Goal: Task Accomplishment & Management: Complete application form

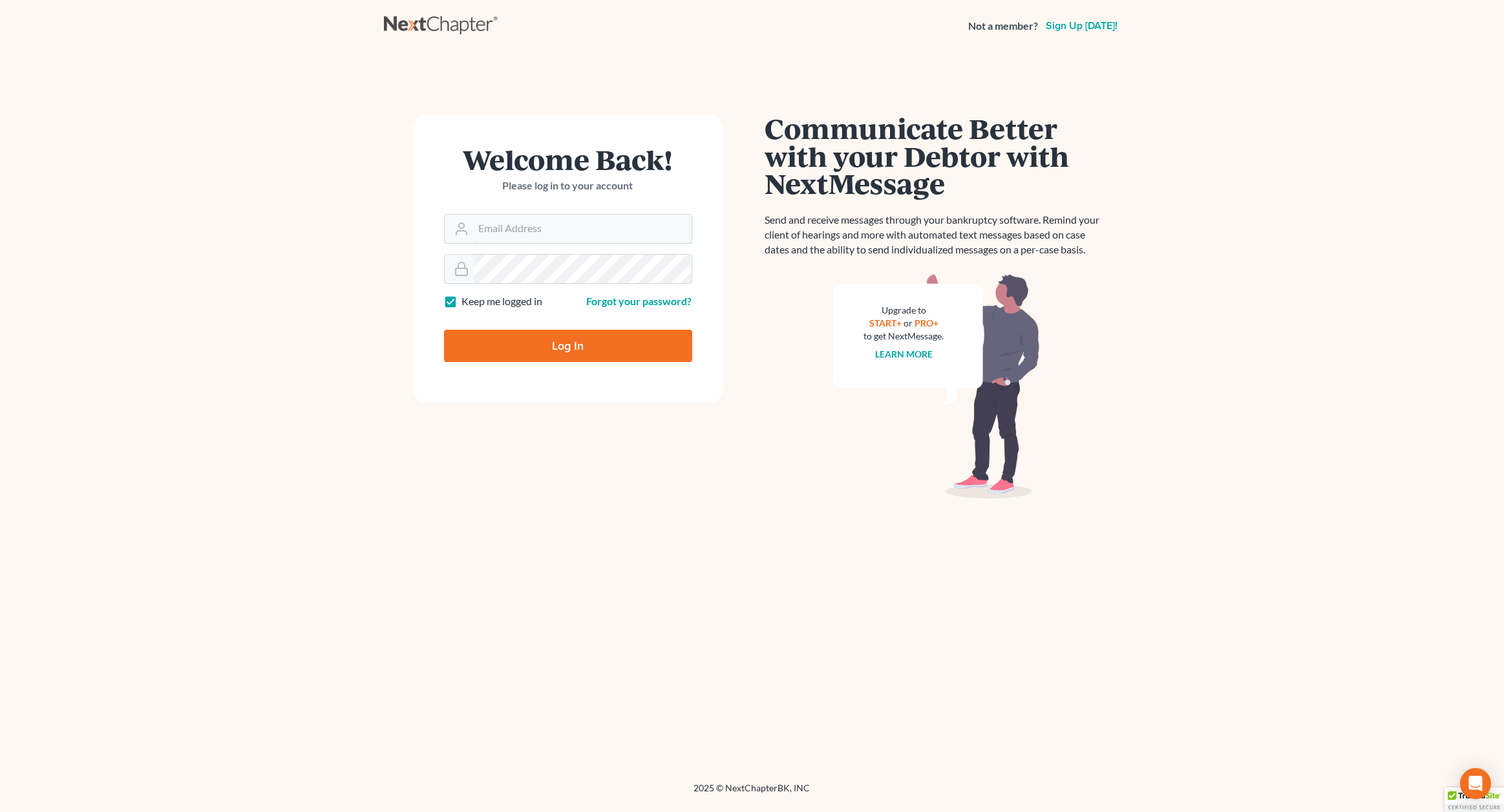
type input "[EMAIL_ADDRESS][DOMAIN_NAME]"
click at [518, 346] on input "Log In" at bounding box center [568, 346] width 249 height 32
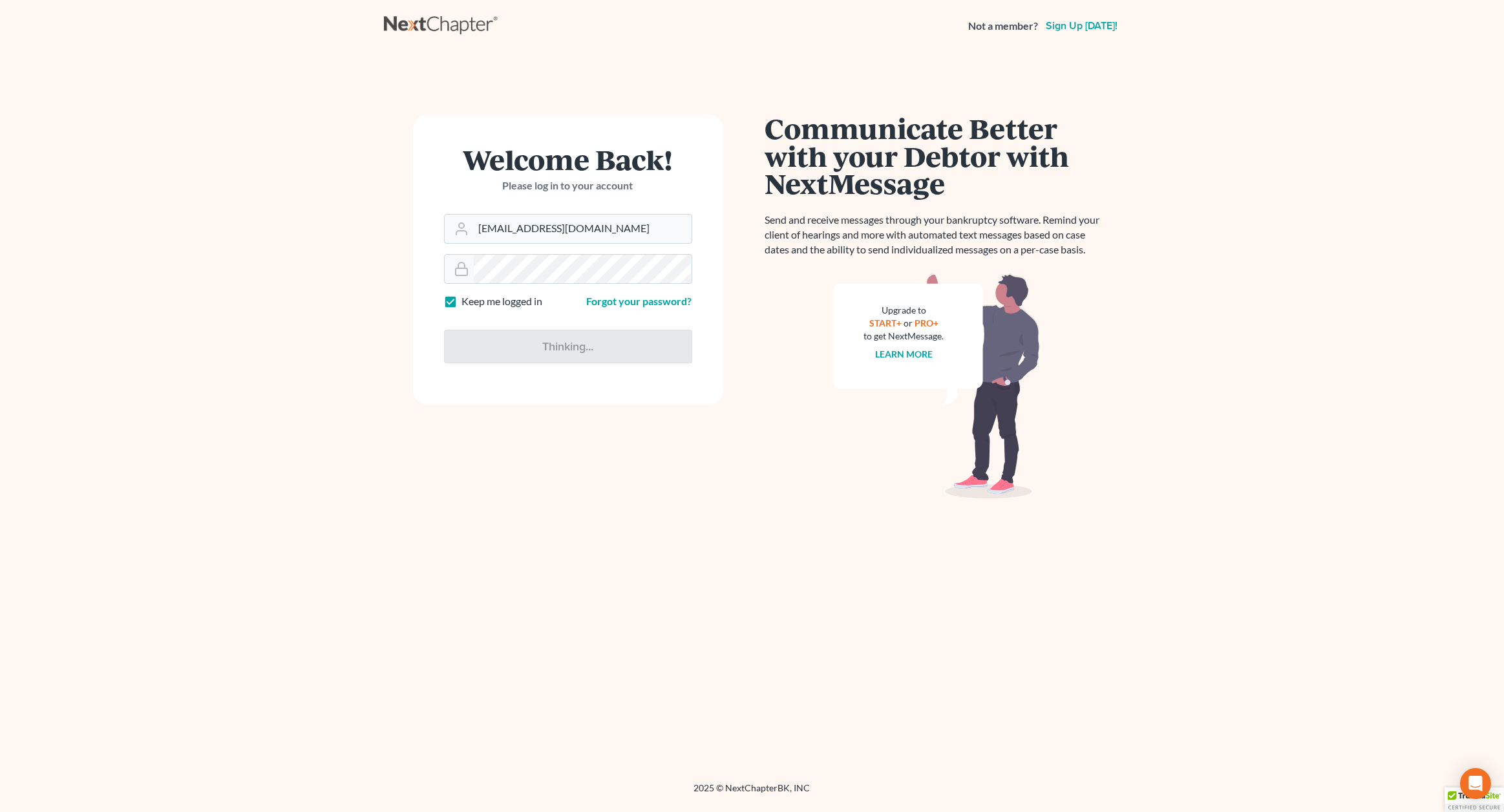
type input "Thinking..."
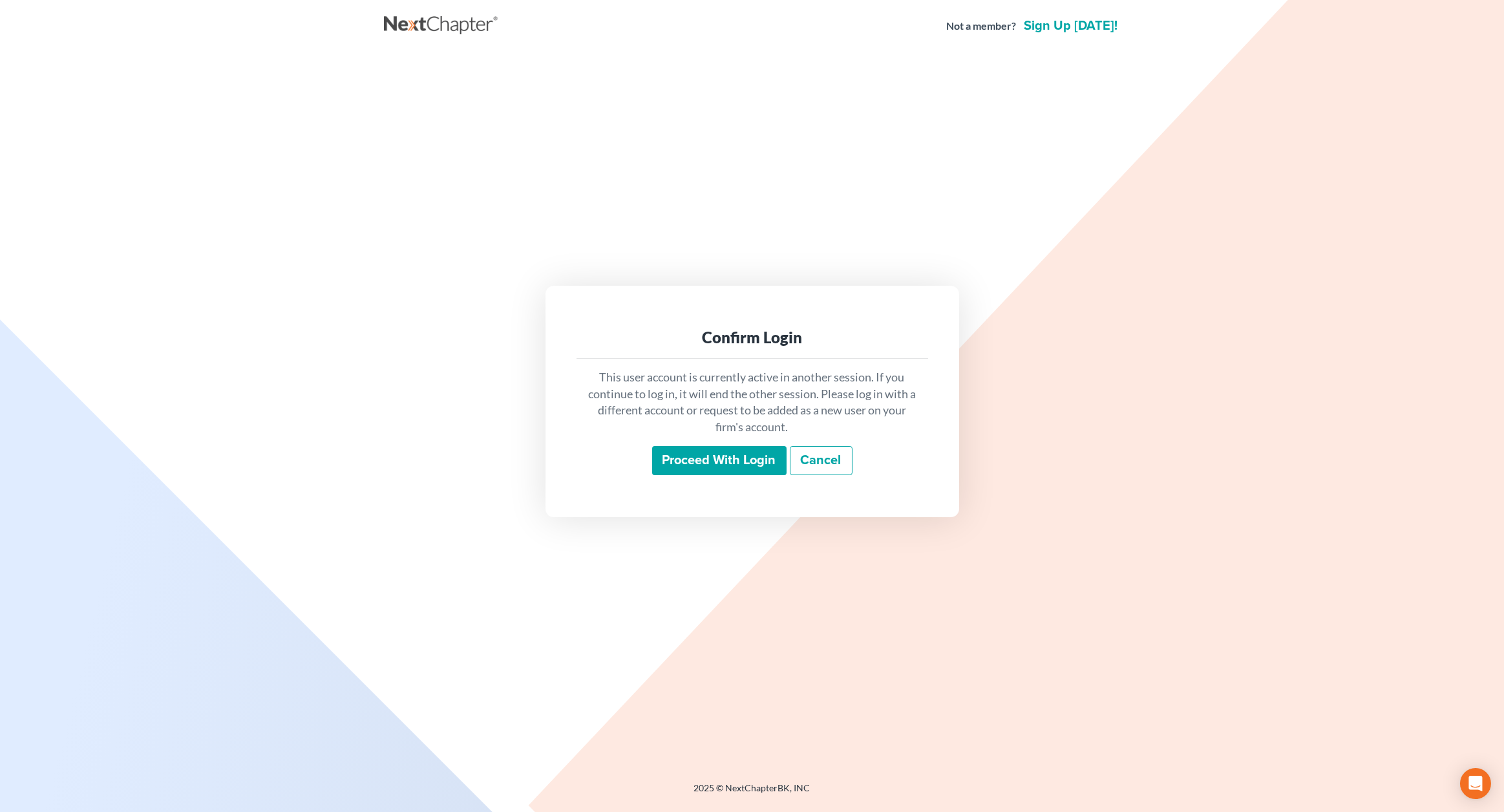
click at [714, 467] on input "Proceed with login" at bounding box center [720, 460] width 135 height 30
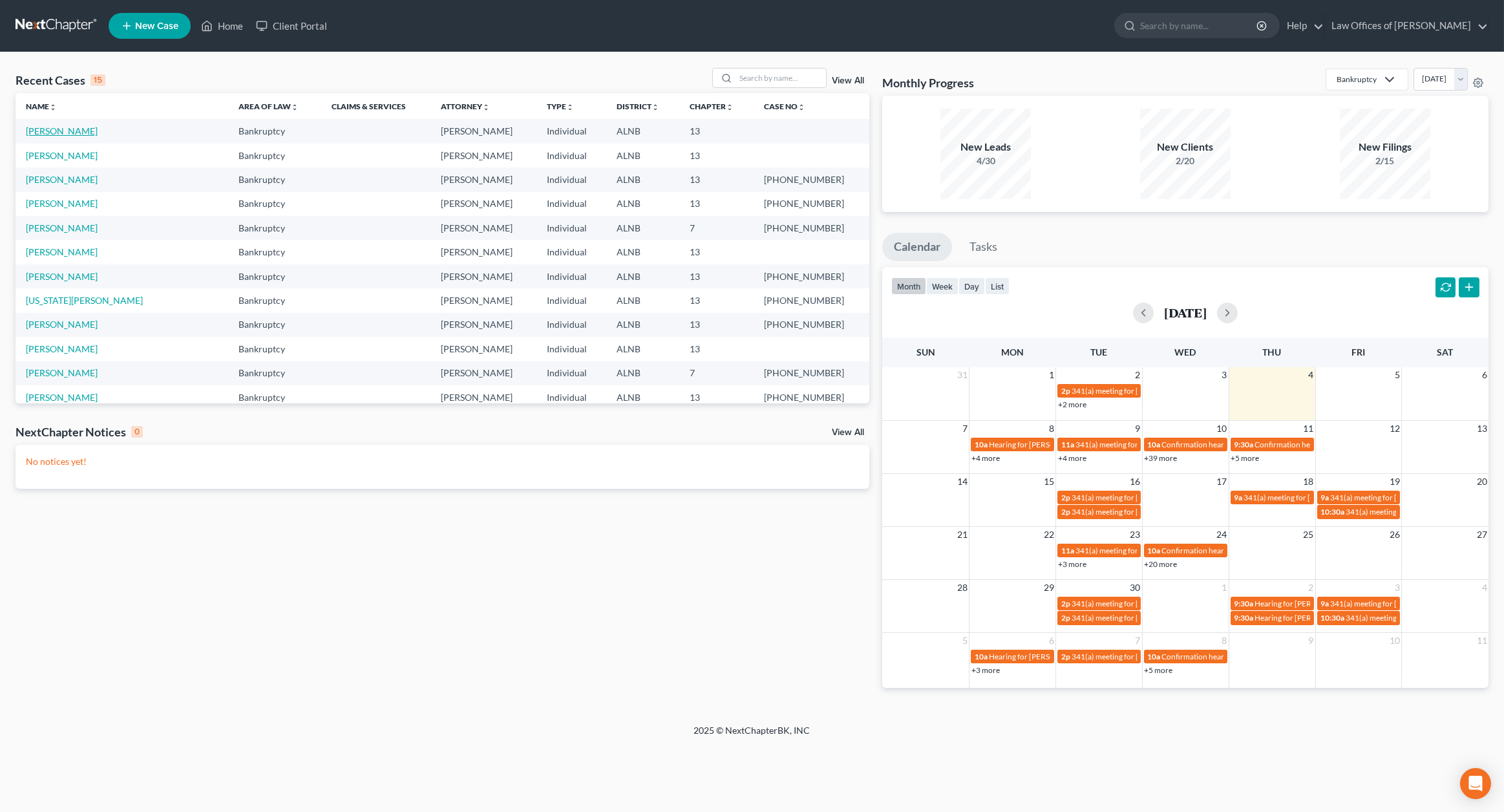
click at [56, 135] on link "Manley, Kelly" at bounding box center [62, 131] width 71 height 11
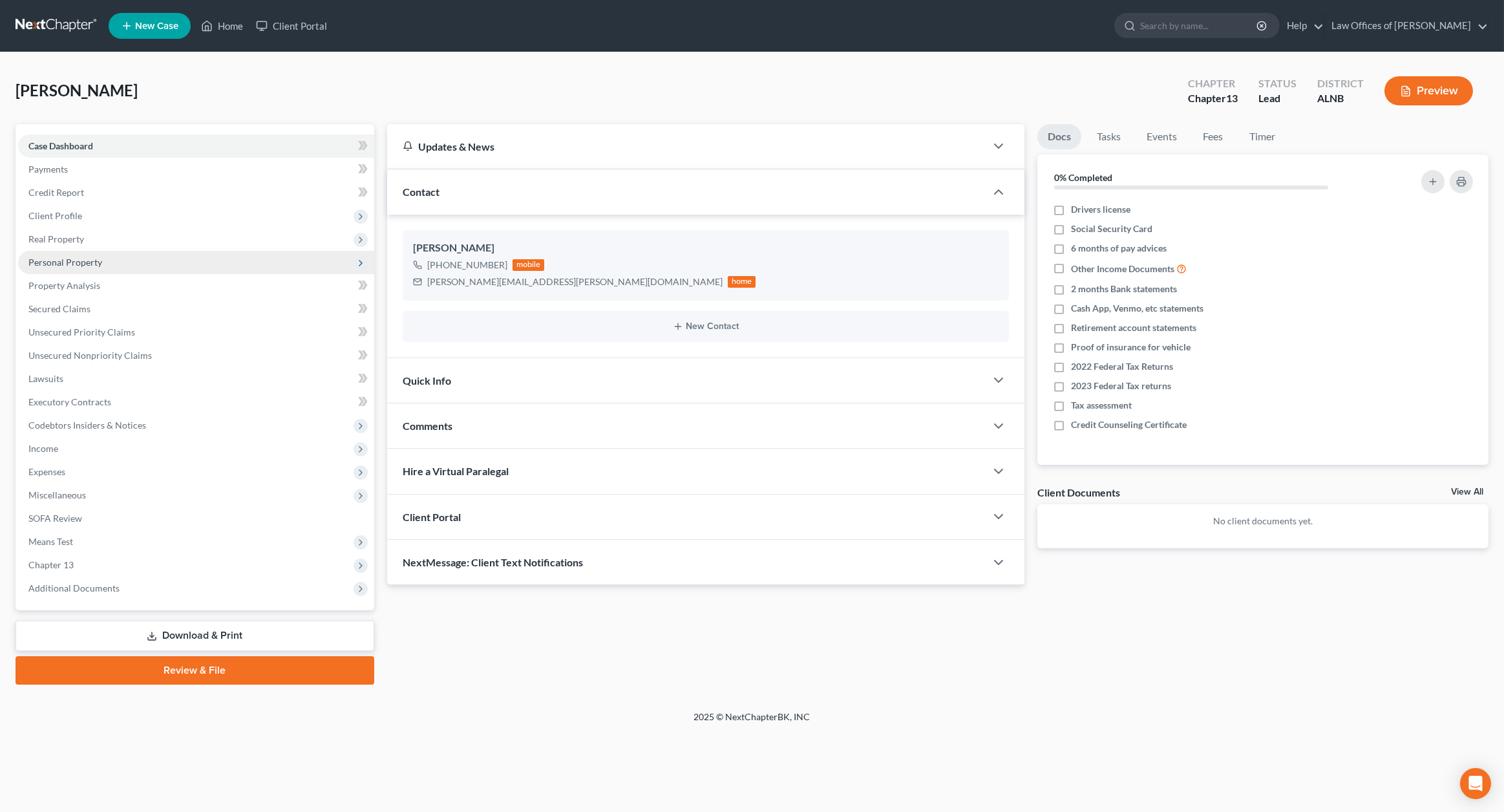
click at [62, 257] on span "Personal Property" at bounding box center [65, 262] width 74 height 11
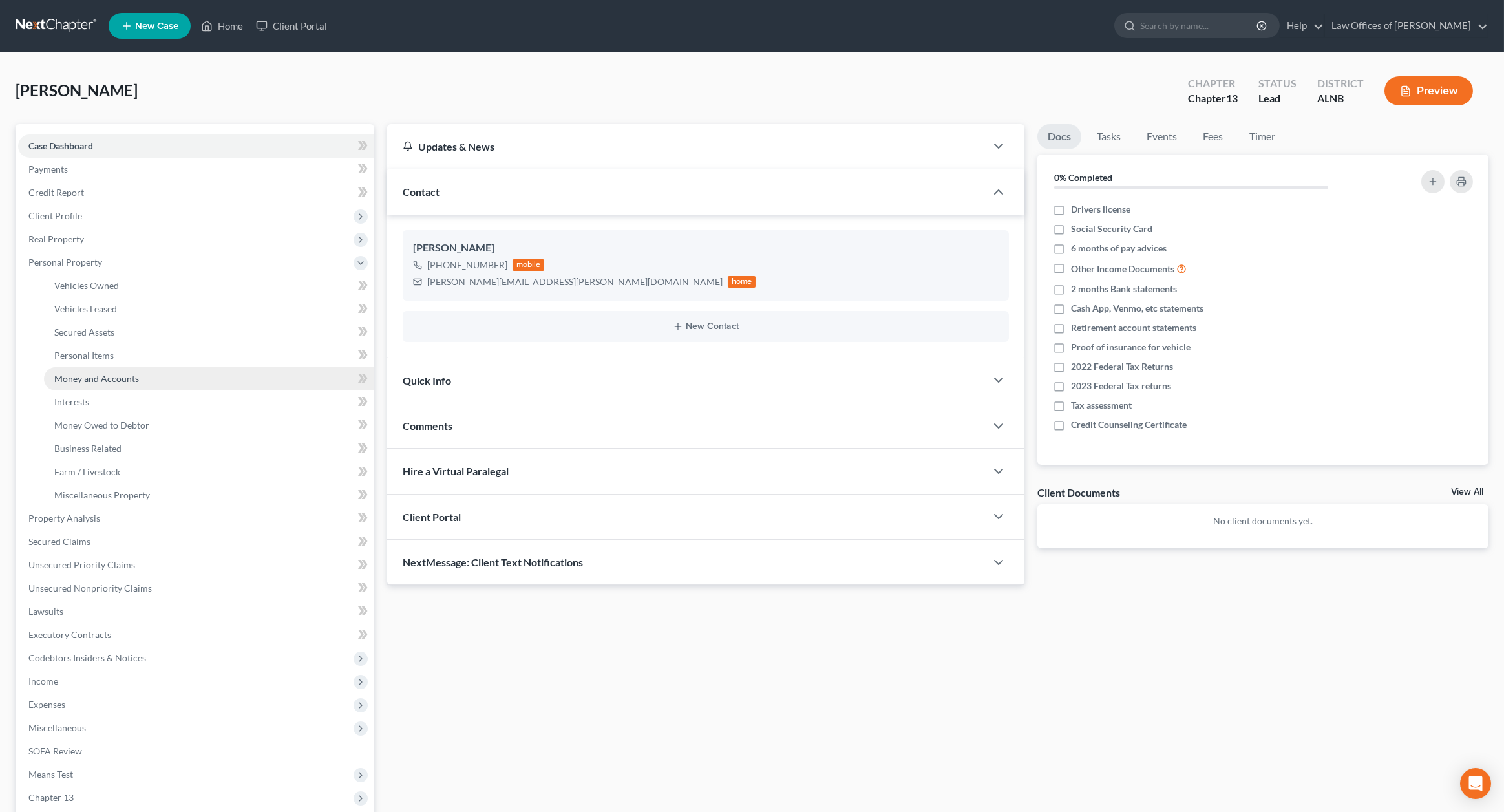
click at [80, 373] on span "Money and Accounts" at bounding box center [97, 378] width 84 height 11
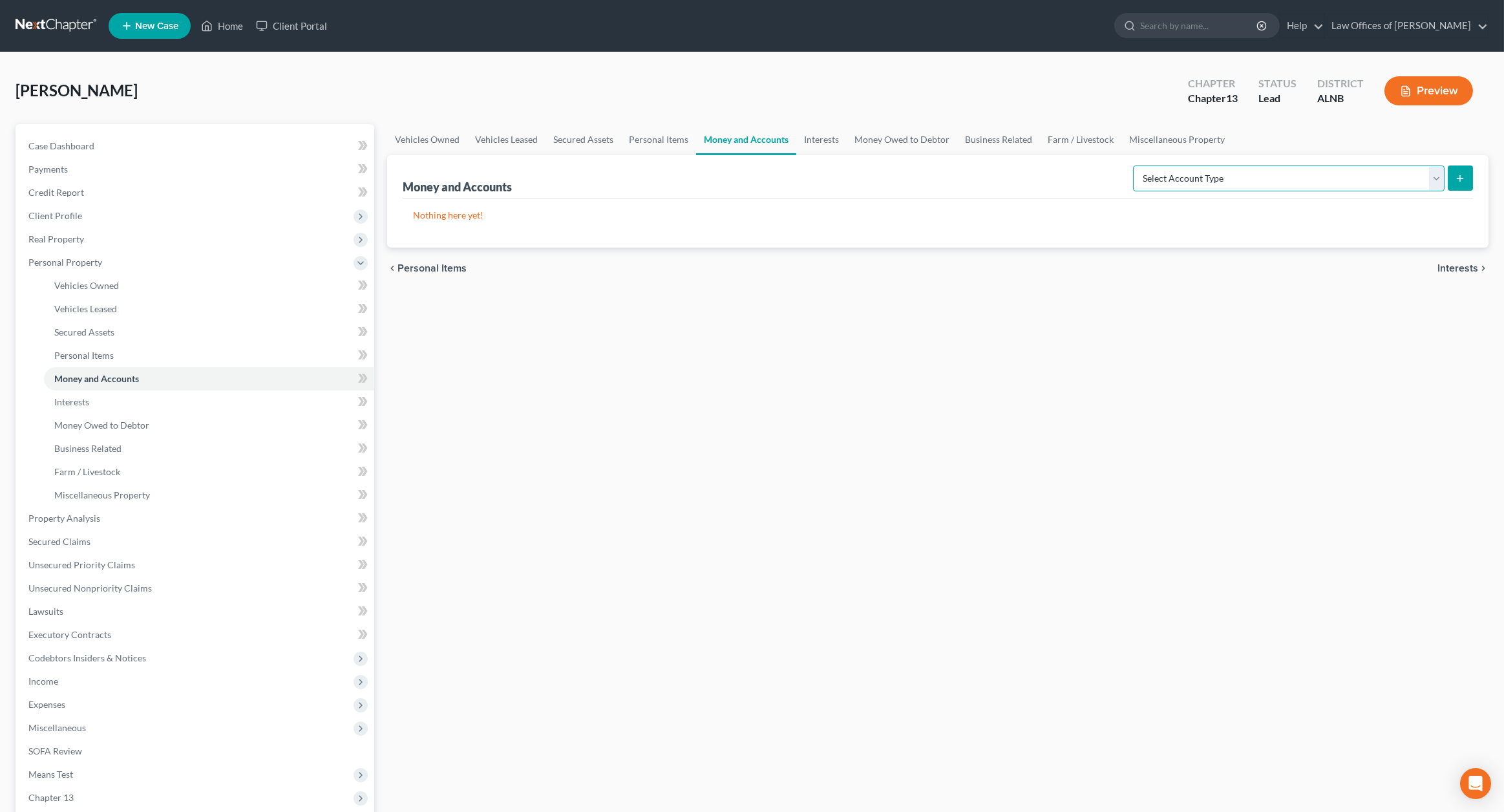
select select "checking"
click at [1465, 185] on button "submit" at bounding box center [1460, 178] width 25 height 25
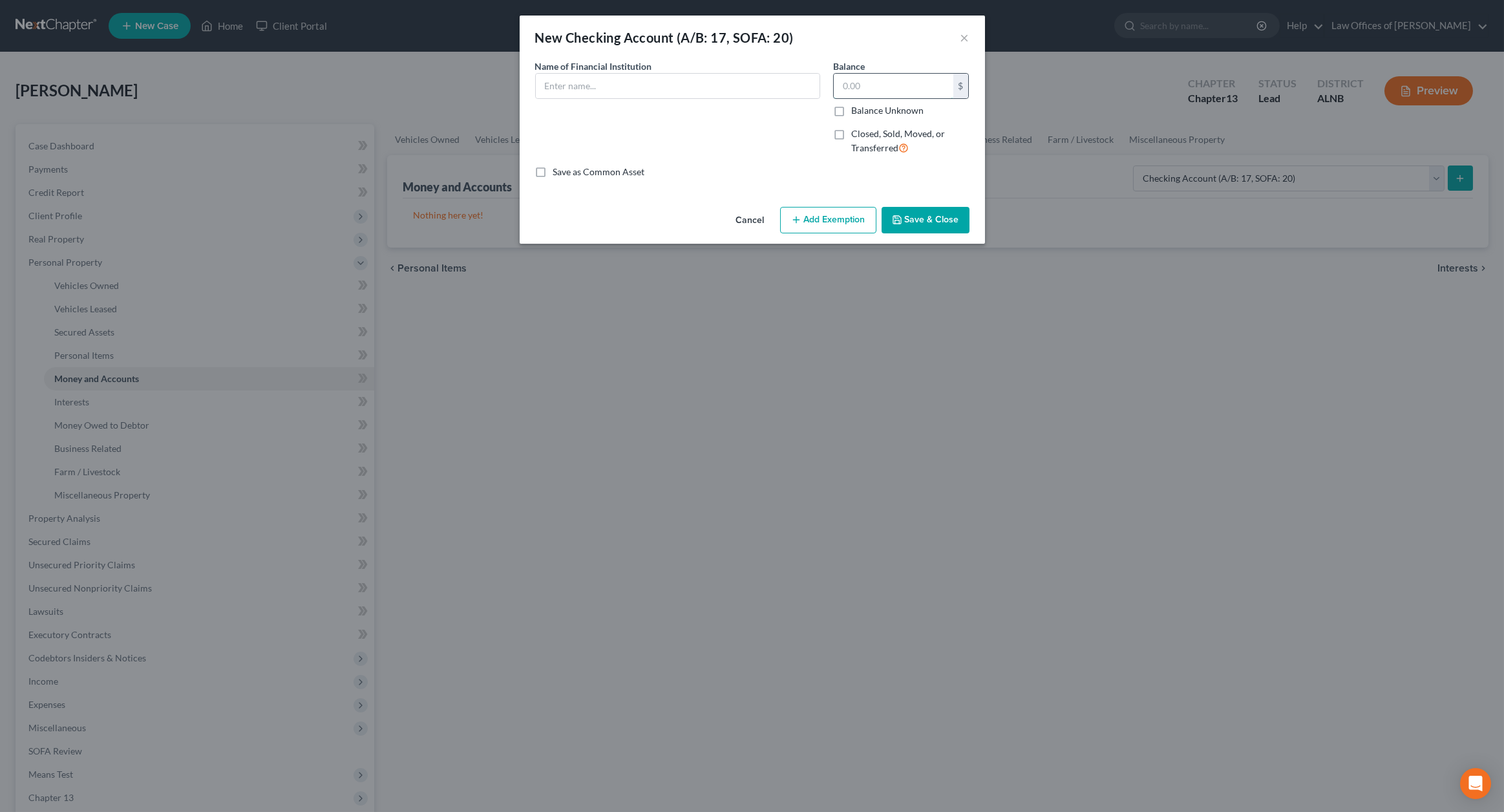
click at [873, 80] on input "text" at bounding box center [893, 86] width 119 height 24
type input "10,500"
click at [803, 218] on button "Add Exemption" at bounding box center [828, 220] width 97 height 27
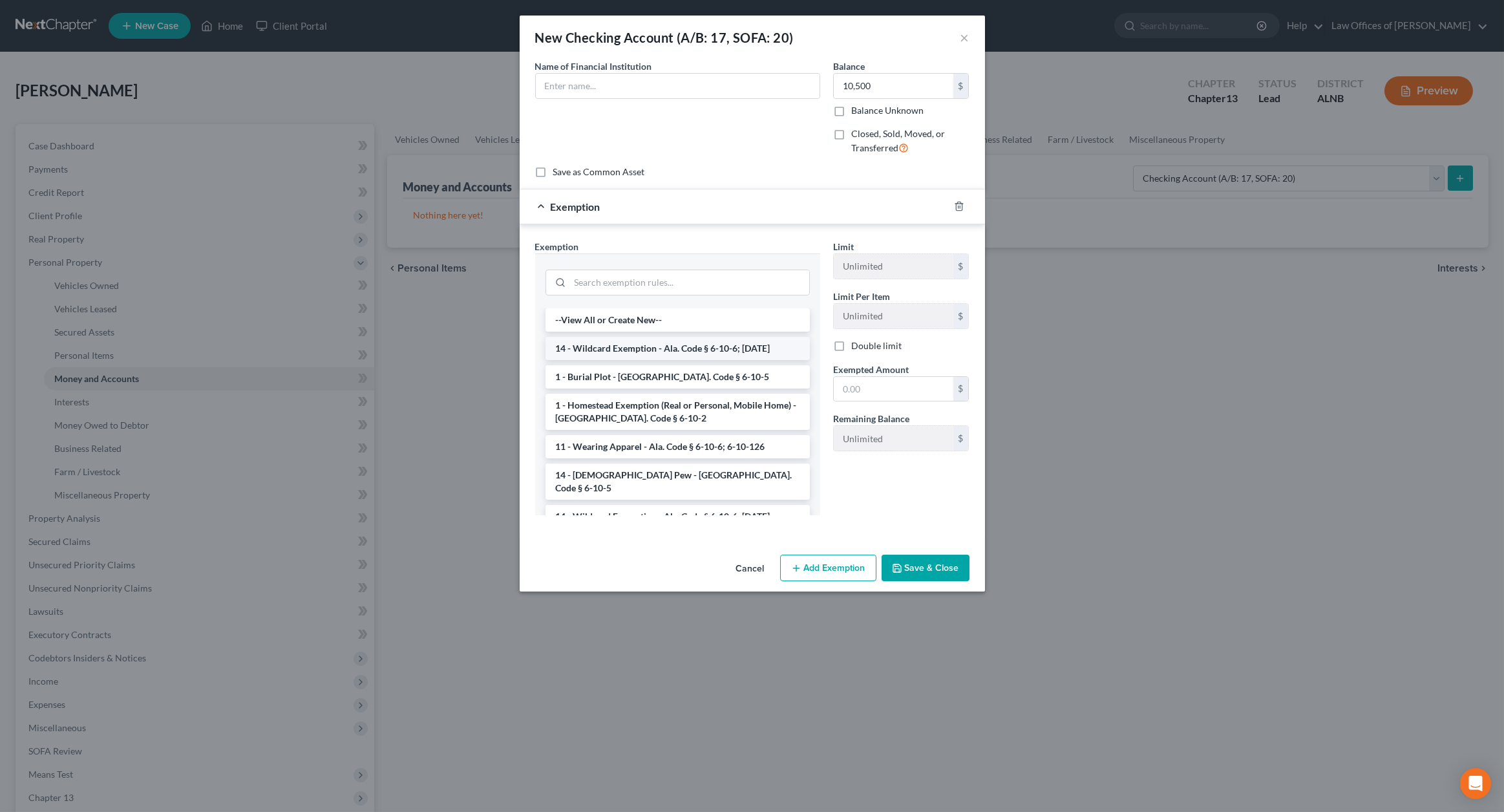
click at [664, 340] on li "14 - Wildcard Exemption - Ala. Code § 6-10-6; 6-10-12" at bounding box center [678, 348] width 265 height 24
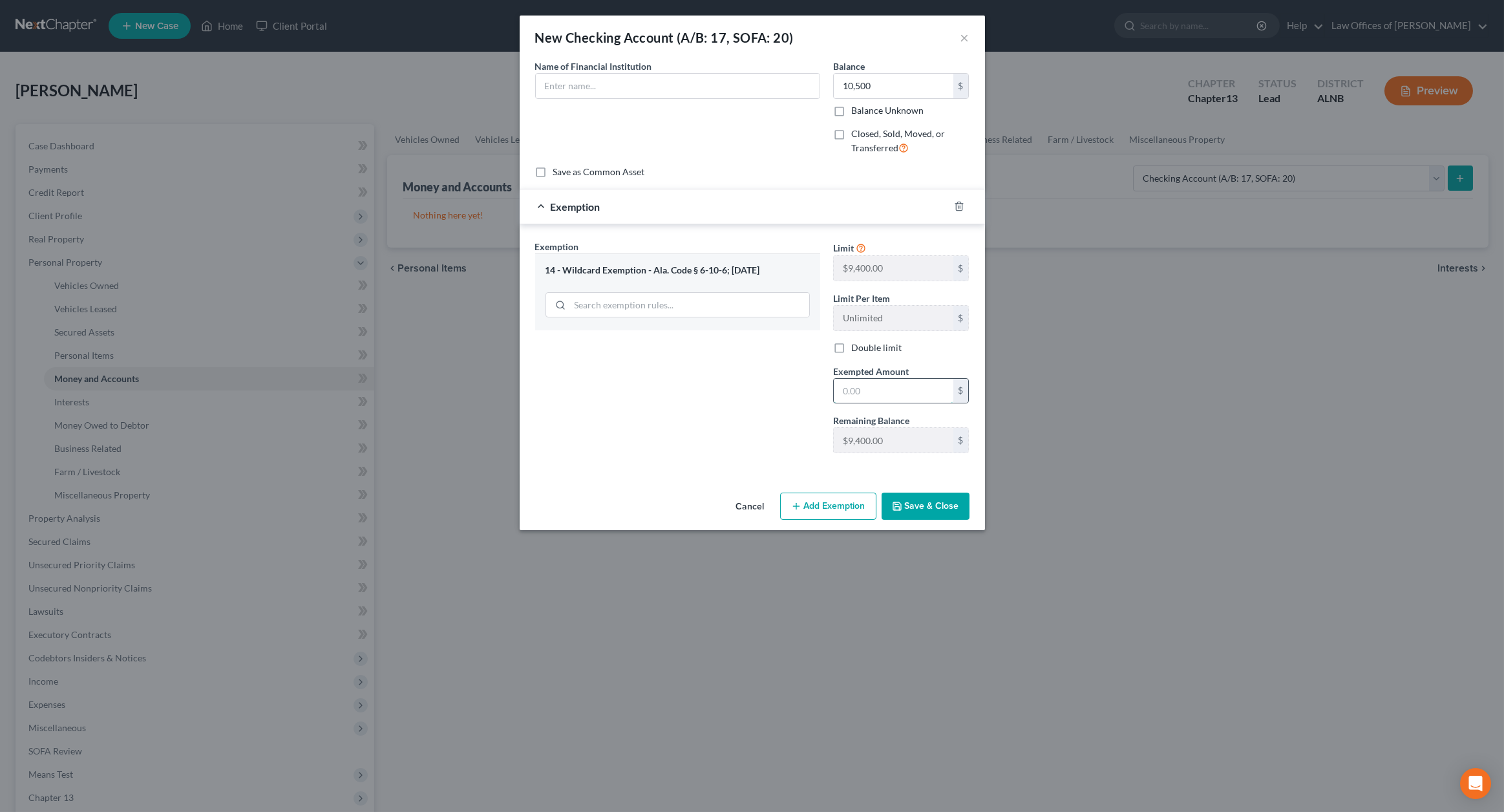
click at [924, 392] on input "text" at bounding box center [893, 391] width 119 height 24
type input "9,400"
